Goal: Task Accomplishment & Management: Use online tool/utility

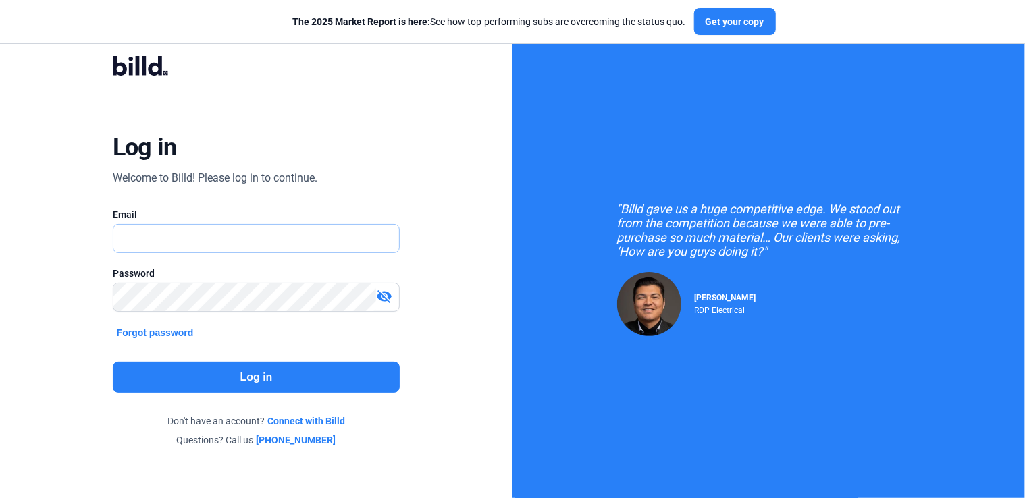
type input "[PERSON_NAME][EMAIL_ADDRESS][DOMAIN_NAME]"
click at [229, 386] on button "Log in" at bounding box center [257, 377] width 288 height 31
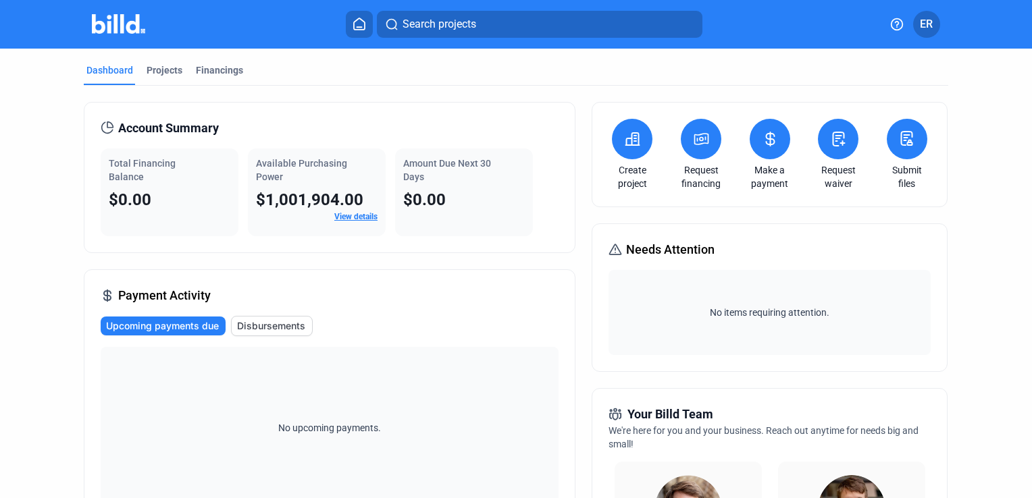
click at [905, 174] on link "Submit files" at bounding box center [906, 176] width 47 height 27
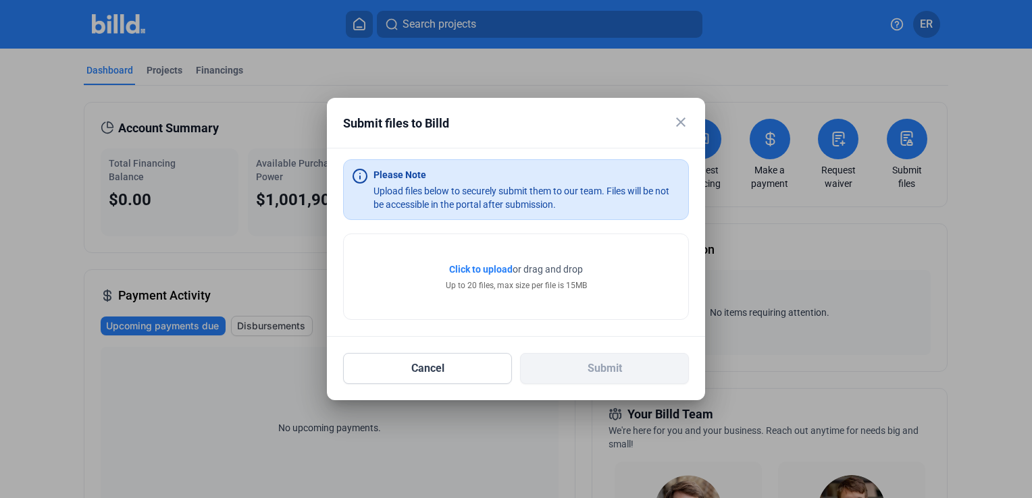
click at [679, 125] on mat-icon "close" at bounding box center [680, 122] width 16 height 16
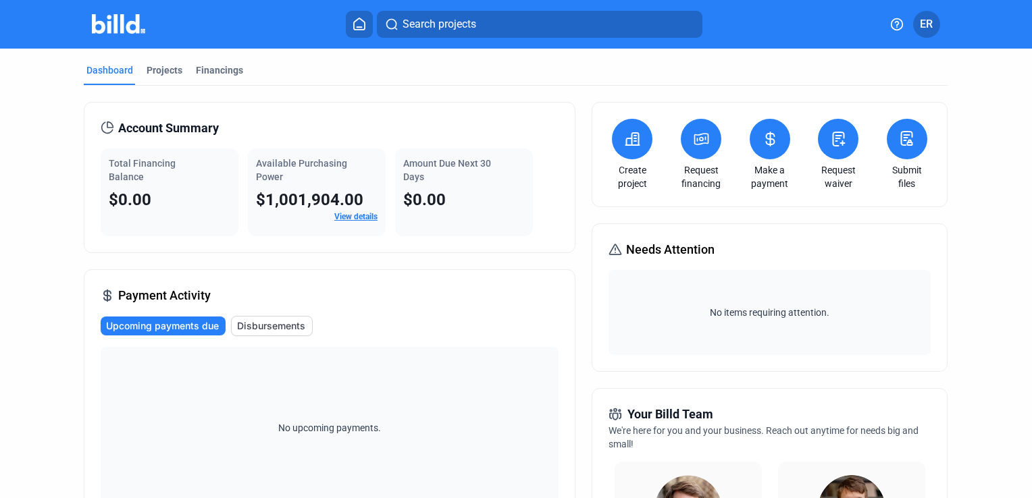
click at [902, 150] on button at bounding box center [906, 139] width 41 height 41
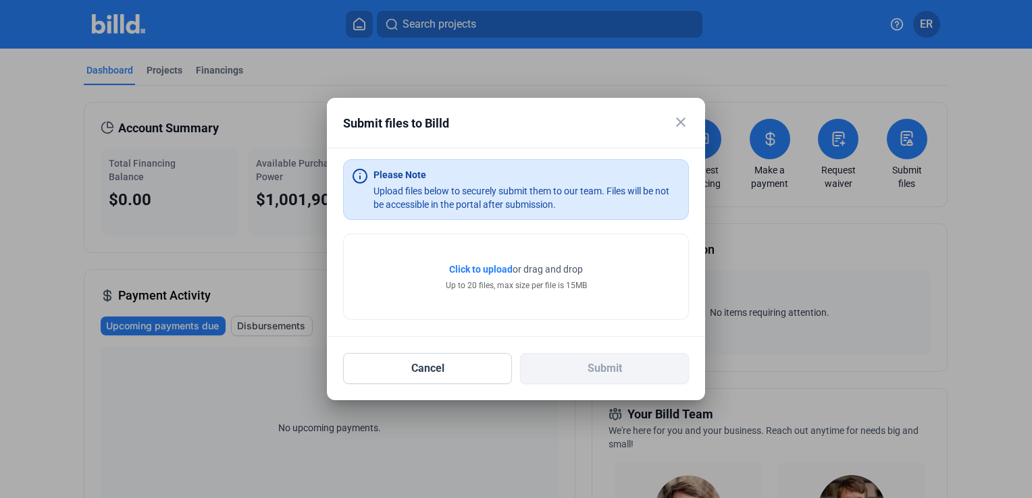
click at [469, 269] on span "Click to upload" at bounding box center [480, 269] width 63 height 11
click at [683, 127] on mat-icon "close" at bounding box center [680, 122] width 16 height 16
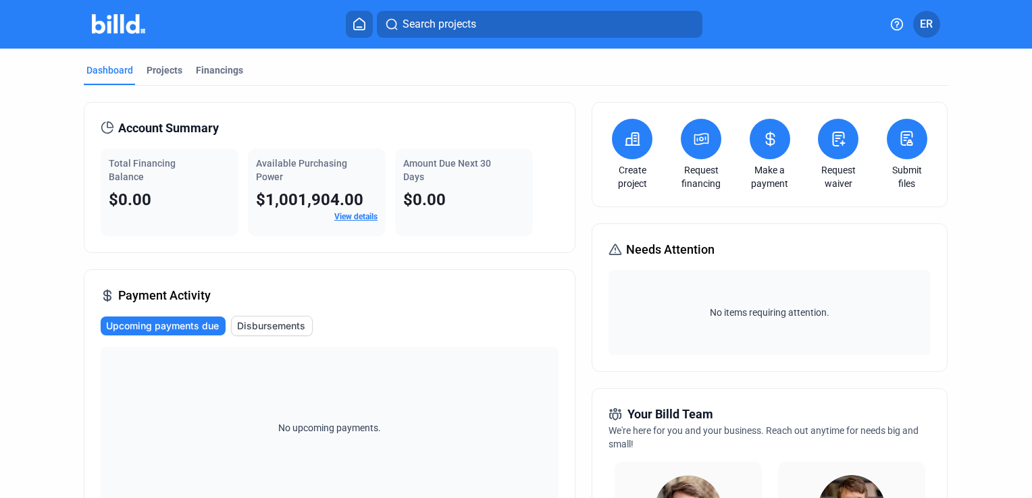
click at [920, 22] on span "ER" at bounding box center [926, 24] width 13 height 16
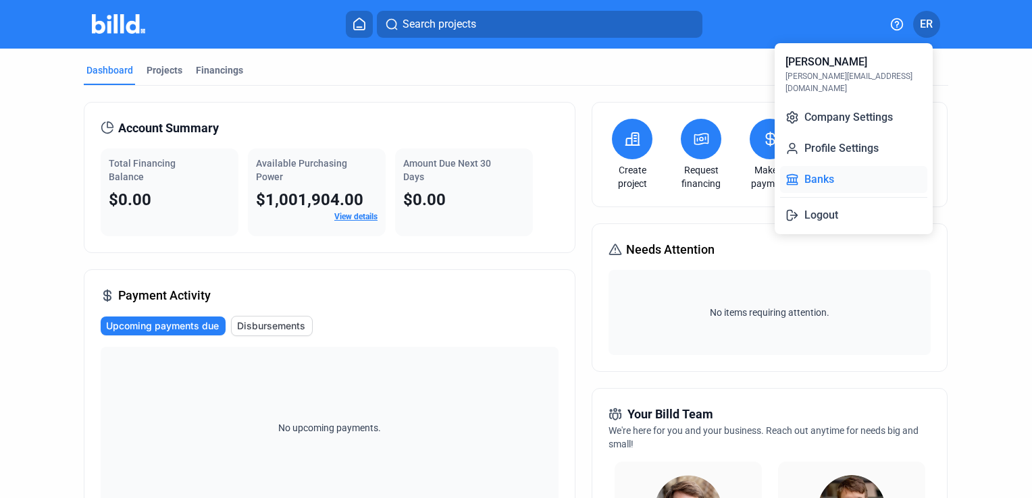
click at [835, 171] on button "Banks" at bounding box center [853, 179] width 147 height 27
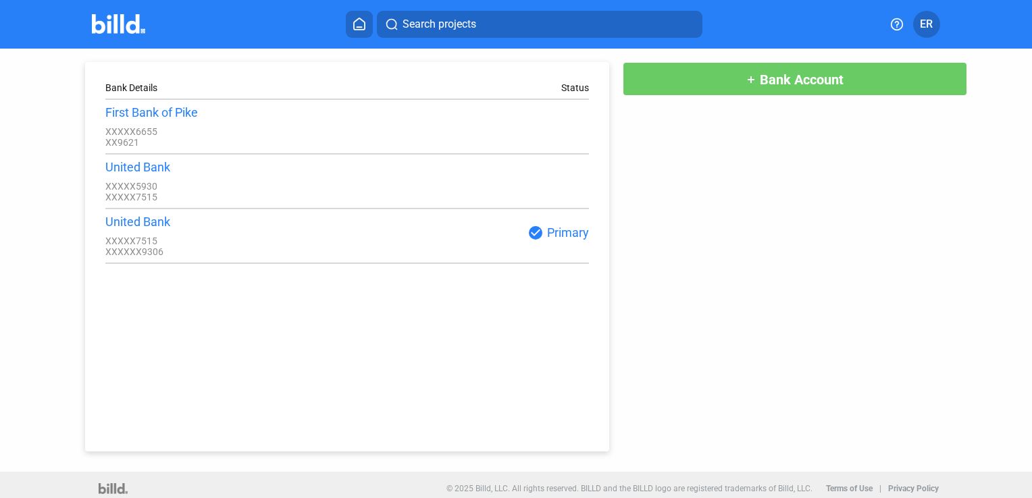
click at [918, 26] on button "ER" at bounding box center [926, 24] width 27 height 27
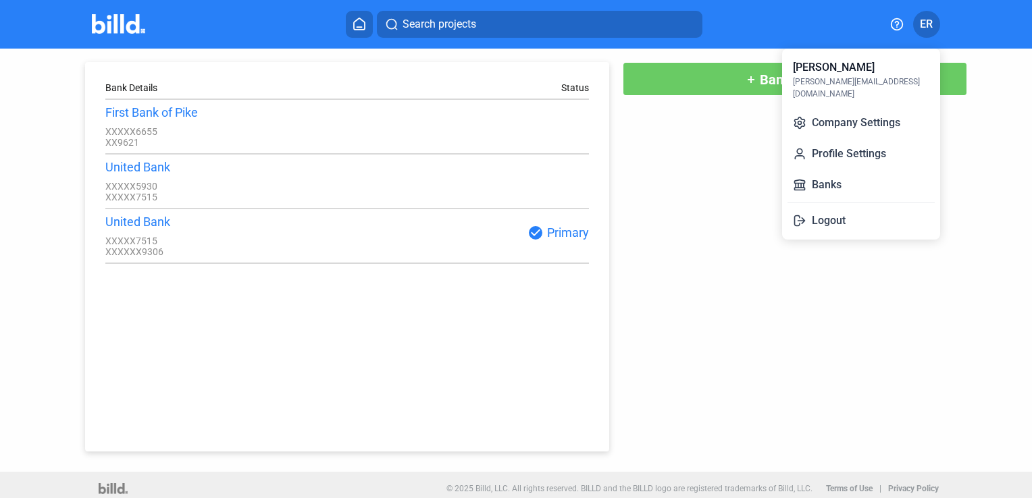
click at [97, 14] on div at bounding box center [516, 249] width 1032 height 498
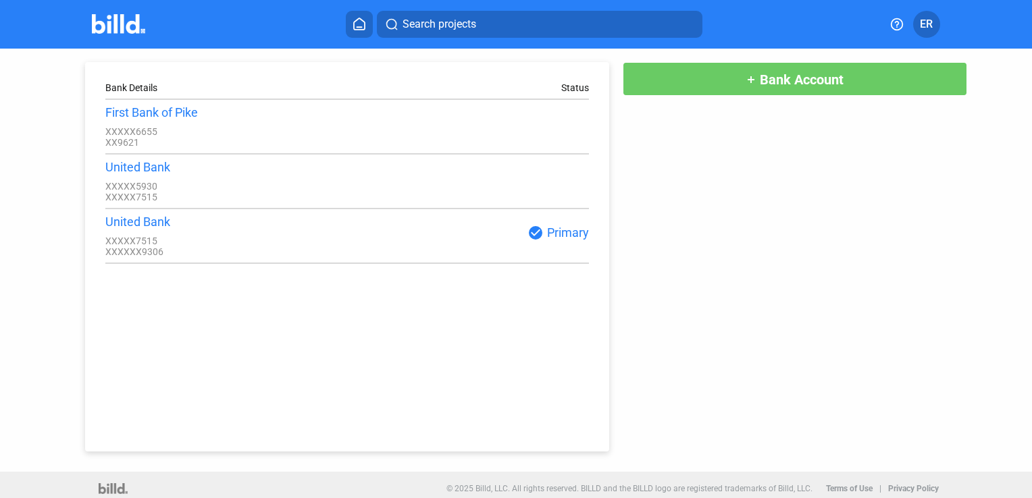
drag, startPoint x: 97, startPoint y: 20, endPoint x: 280, endPoint y: 34, distance: 182.8
click at [97, 20] on img at bounding box center [118, 24] width 53 height 20
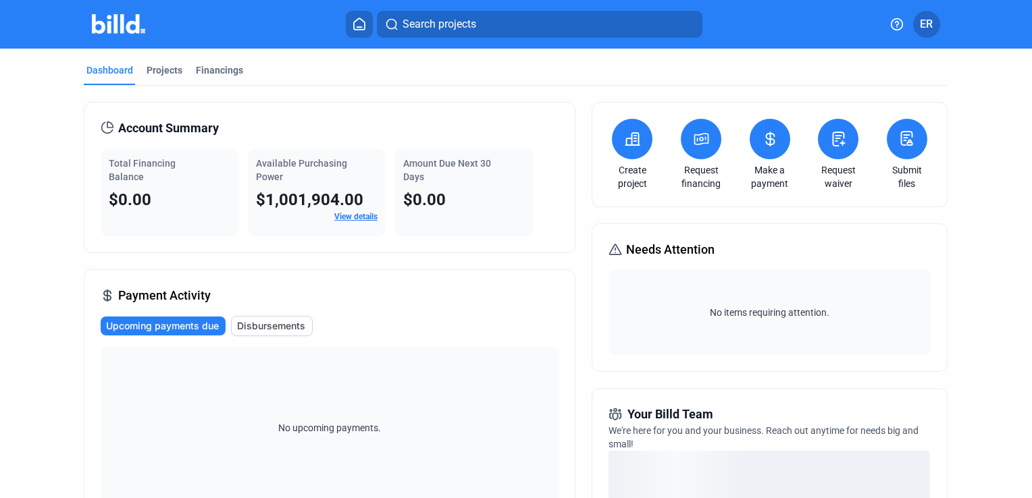
click at [235, 86] on div "Account Summary Total Financing Balance $0.00 Available Purchasing Power $1,001…" at bounding box center [516, 493] width 864 height 814
click at [235, 76] on div "Financings" at bounding box center [219, 70] width 47 height 14
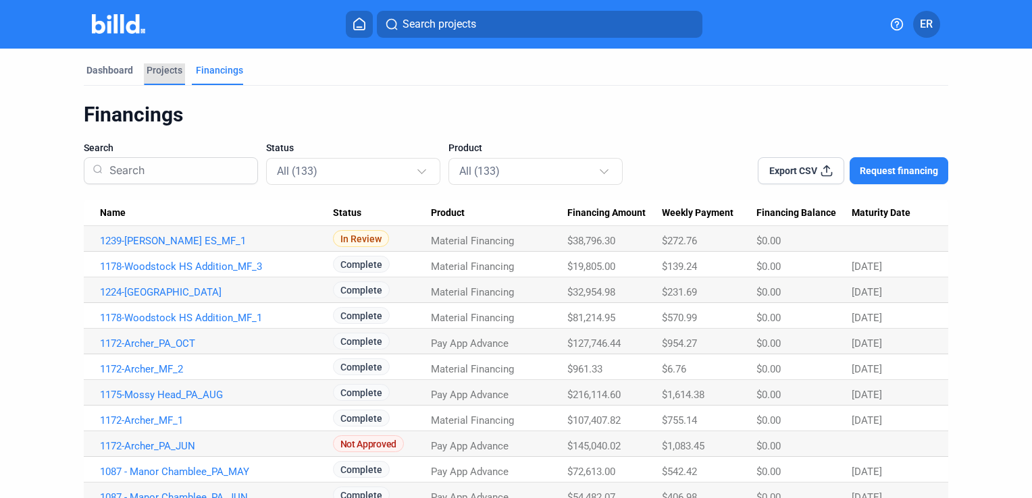
click at [155, 74] on div "Projects" at bounding box center [165, 70] width 36 height 14
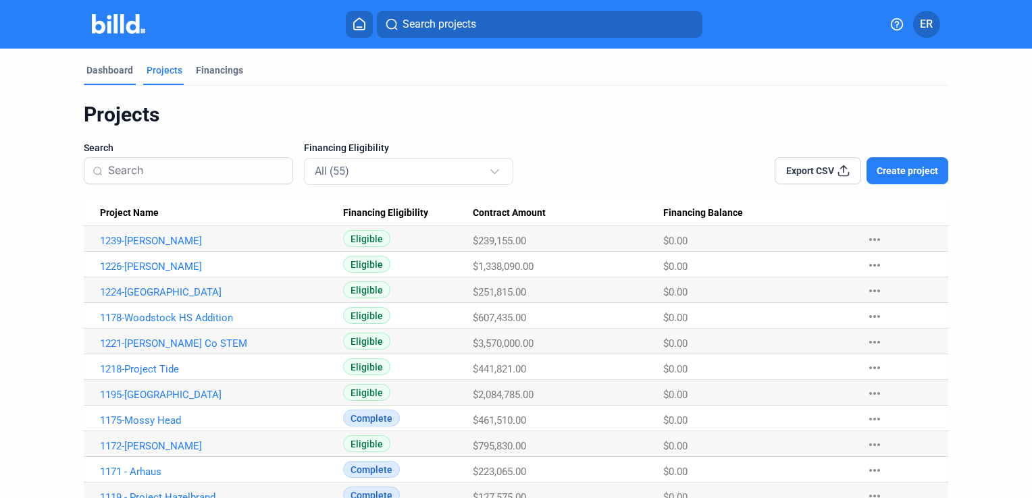
click at [113, 70] on div "Dashboard" at bounding box center [109, 70] width 47 height 14
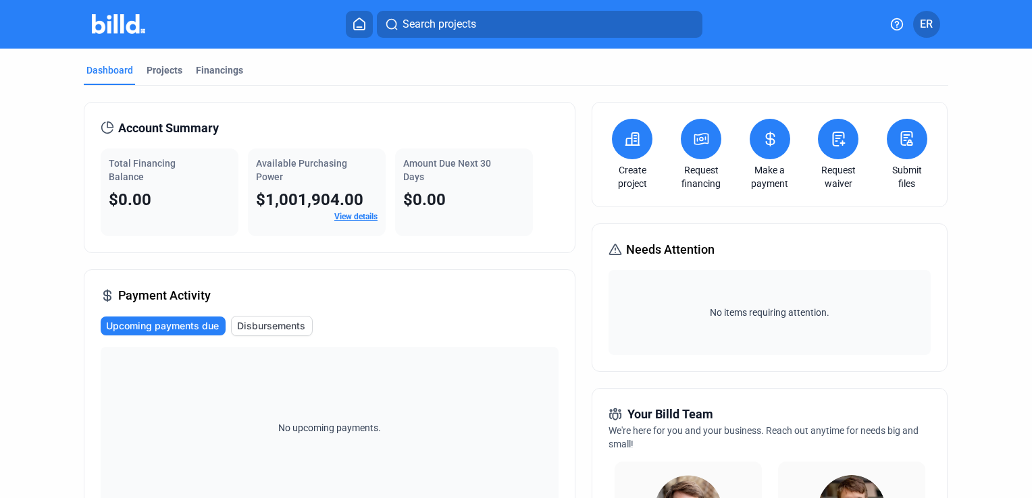
click at [716, 180] on link "Request financing" at bounding box center [700, 176] width 47 height 27
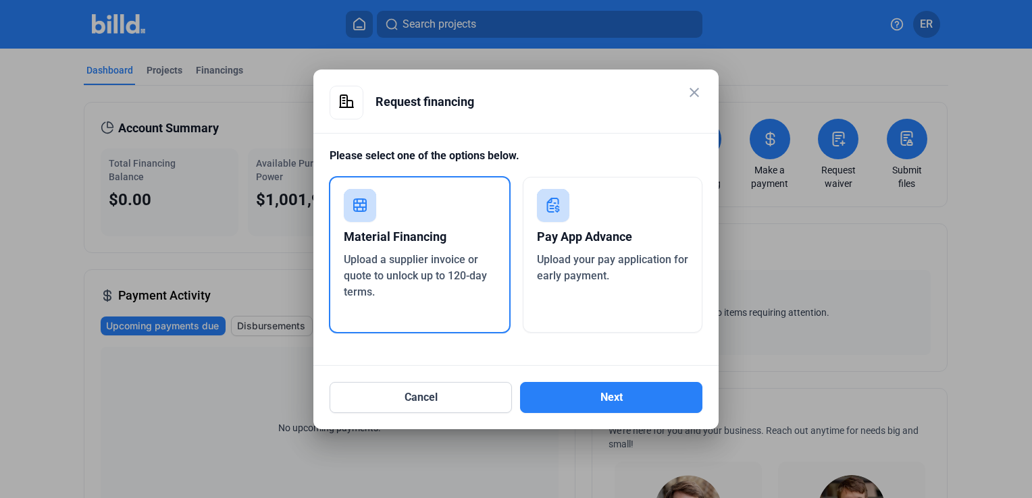
click at [695, 92] on mat-icon "close" at bounding box center [694, 92] width 16 height 16
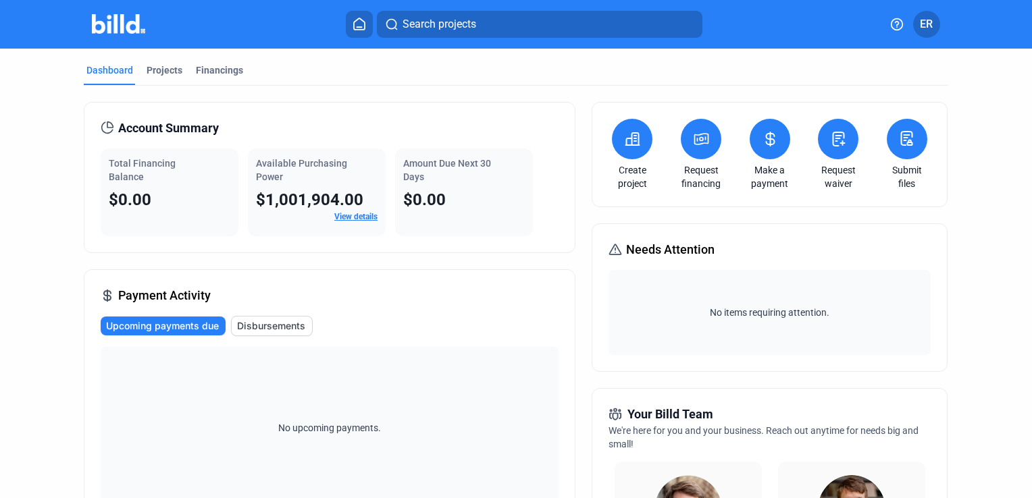
click at [899, 149] on button at bounding box center [906, 139] width 41 height 41
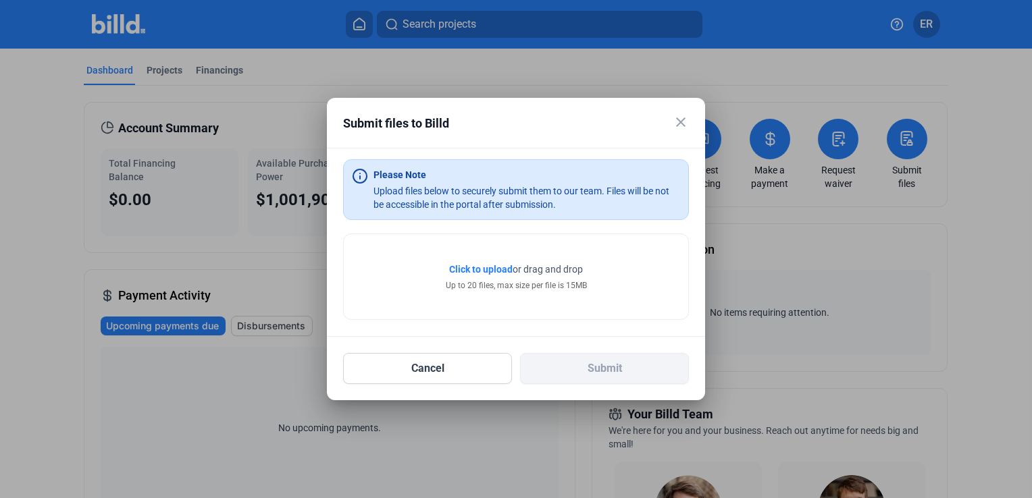
click at [486, 269] on span "Click to upload" at bounding box center [480, 269] width 63 height 11
click at [684, 126] on mat-icon "close" at bounding box center [680, 122] width 16 height 16
